Goal: Contribute content

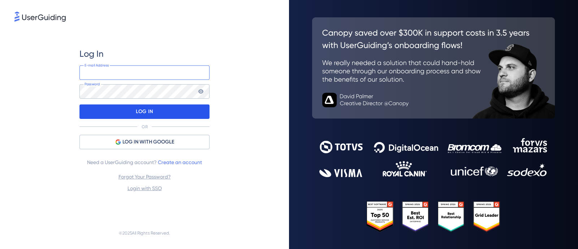
type input "[PERSON_NAME][EMAIL_ADDRESS][PERSON_NAME][DOMAIN_NAME]"
click at [137, 114] on p "LOG IN" at bounding box center [144, 112] width 17 height 12
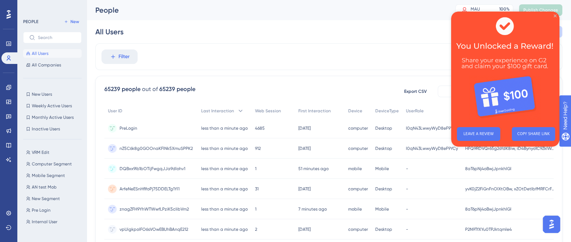
click at [554, 15] on icon "Close Preview" at bounding box center [554, 15] width 3 height 3
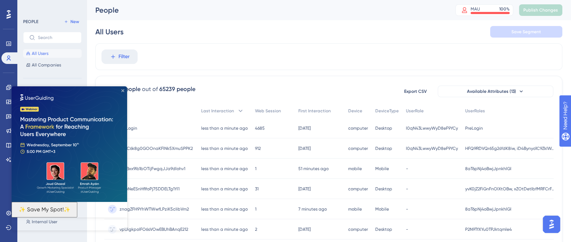
click at [124, 91] on icon "Close Preview" at bounding box center [122, 90] width 3 height 3
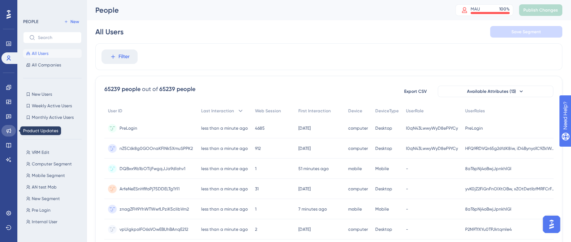
click at [9, 130] on icon at bounding box center [9, 131] width 6 height 6
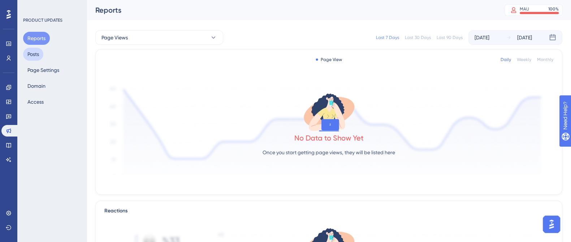
click at [38, 53] on button "Posts" at bounding box center [33, 54] width 20 height 13
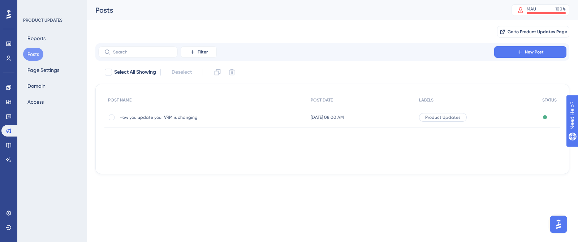
click at [171, 118] on span "How you update your VRM is changing" at bounding box center [177, 117] width 116 height 6
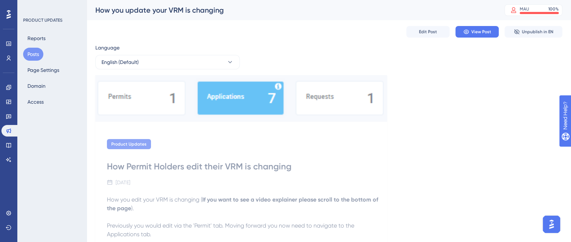
scroll to position [17, 0]
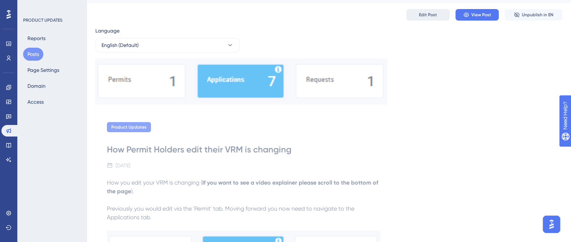
click at [431, 13] on span "Edit Post" at bounding box center [428, 15] width 18 height 6
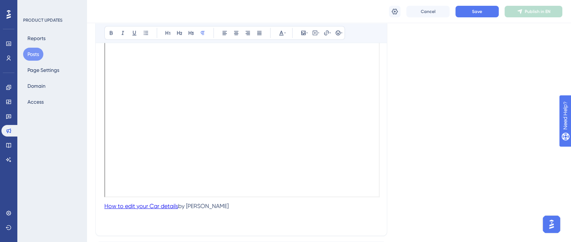
scroll to position [507, 0]
click at [125, 213] on link "How to edit your Car details" at bounding box center [141, 212] width 74 height 7
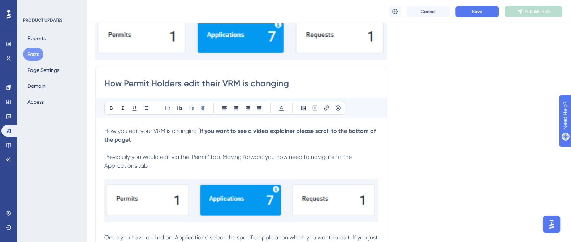
scroll to position [0, 0]
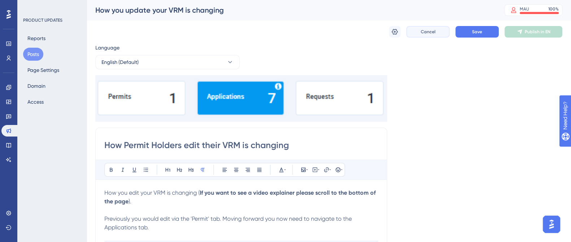
click at [425, 33] on span "Cancel" at bounding box center [428, 32] width 15 height 6
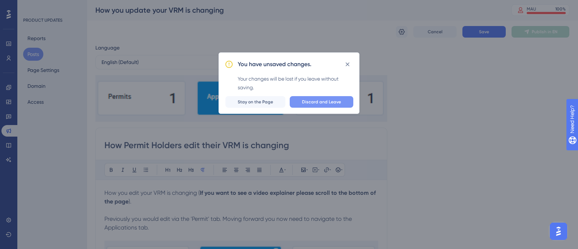
click at [306, 100] on span "Discard and Leave" at bounding box center [321, 102] width 39 height 6
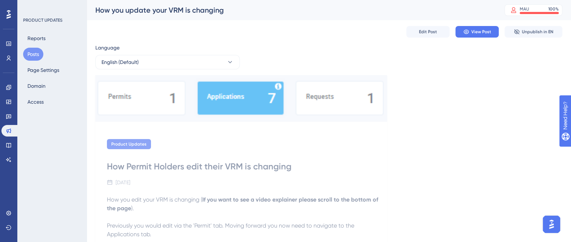
click at [36, 55] on button "Posts" at bounding box center [33, 54] width 20 height 13
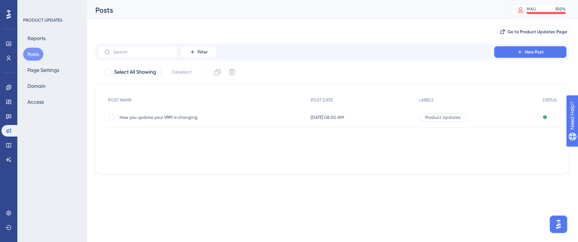
click at [178, 118] on span "How you update your VRM is changing" at bounding box center [177, 117] width 116 height 6
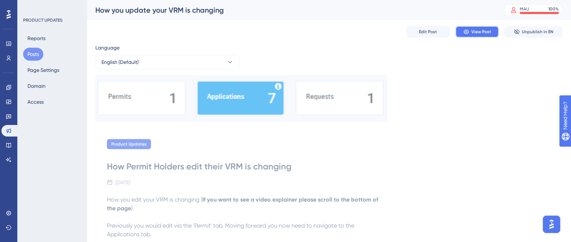
click at [468, 31] on icon at bounding box center [465, 32] width 5 height 4
